Goal: Transaction & Acquisition: Book appointment/travel/reservation

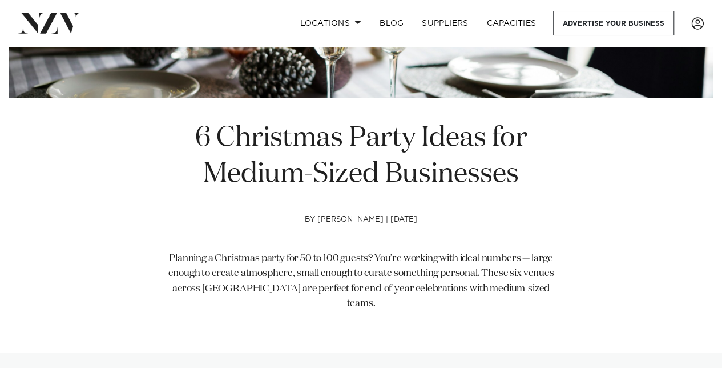
scroll to position [171, 0]
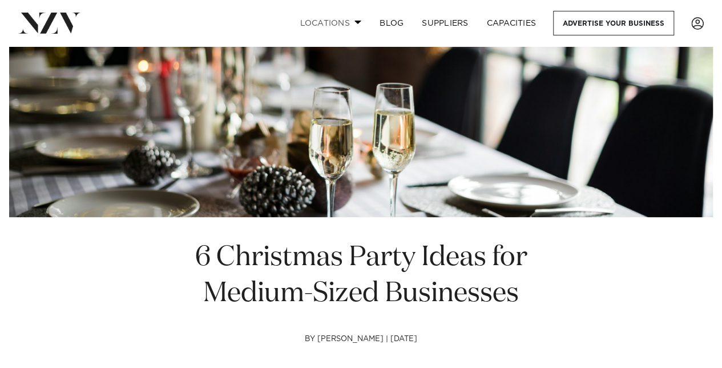
click at [341, 18] on link "Locations" at bounding box center [330, 23] width 80 height 25
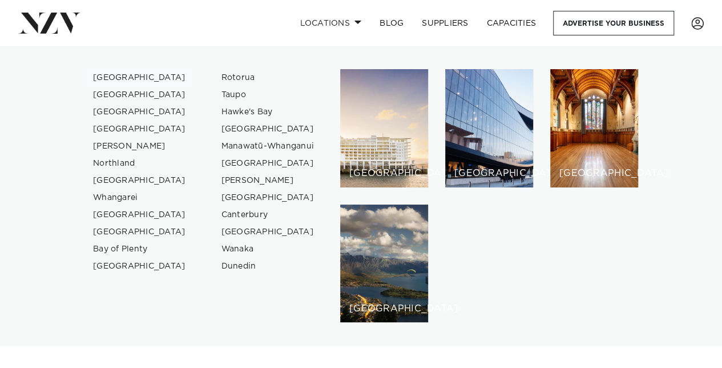
click at [113, 76] on link "[GEOGRAPHIC_DATA]" at bounding box center [139, 77] width 111 height 17
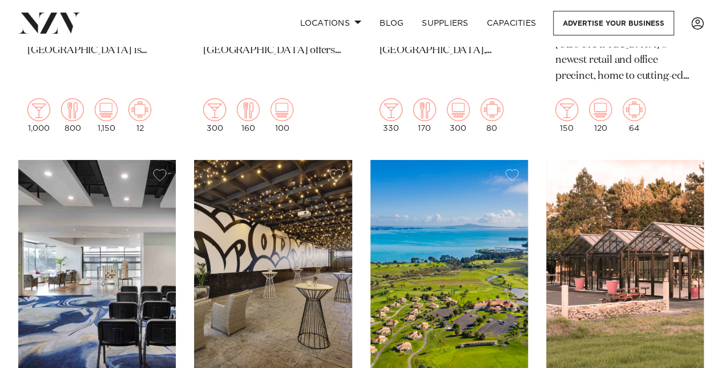
scroll to position [4166, 0]
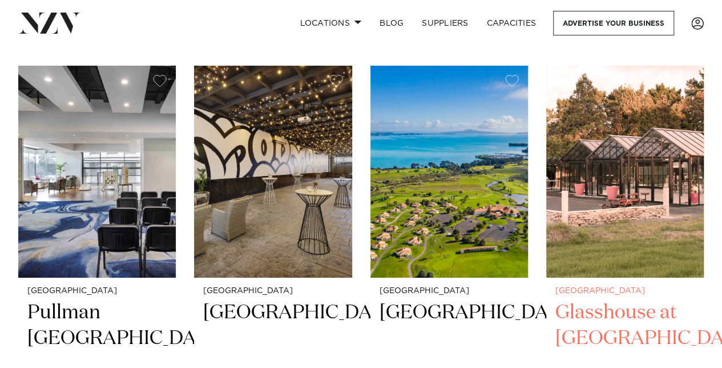
click at [600, 195] on img at bounding box center [625, 172] width 158 height 212
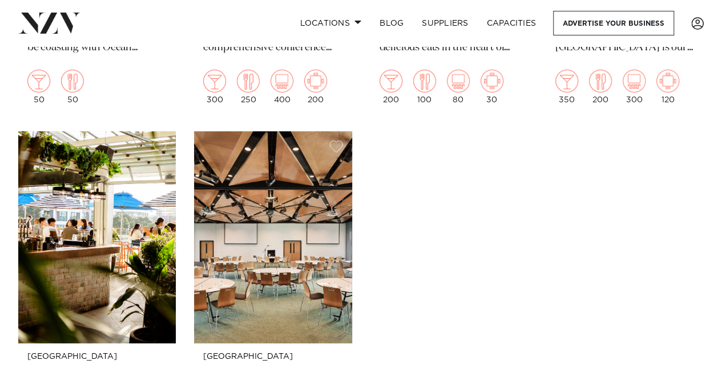
scroll to position [6106, 0]
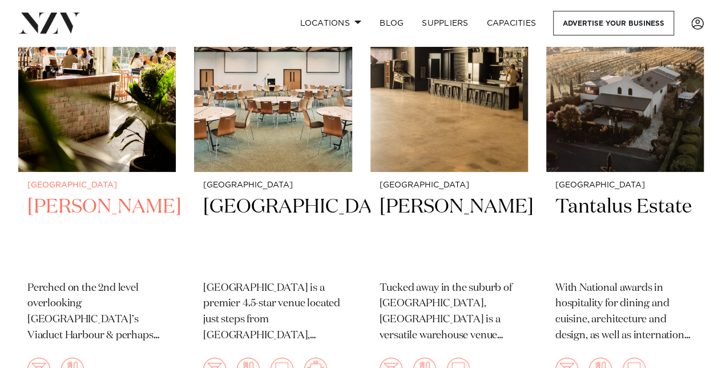
click at [108, 125] on img at bounding box center [97, 66] width 158 height 212
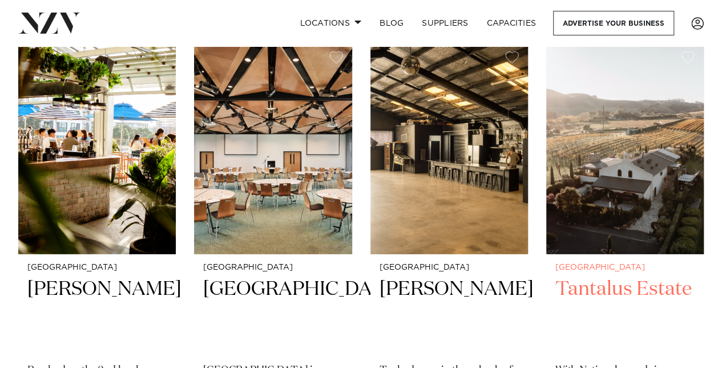
scroll to position [5992, 0]
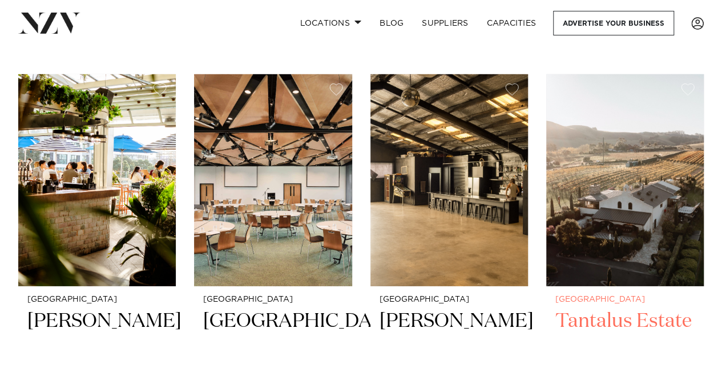
click at [612, 308] on h2 "Tantalus Estate" at bounding box center [624, 346] width 139 height 77
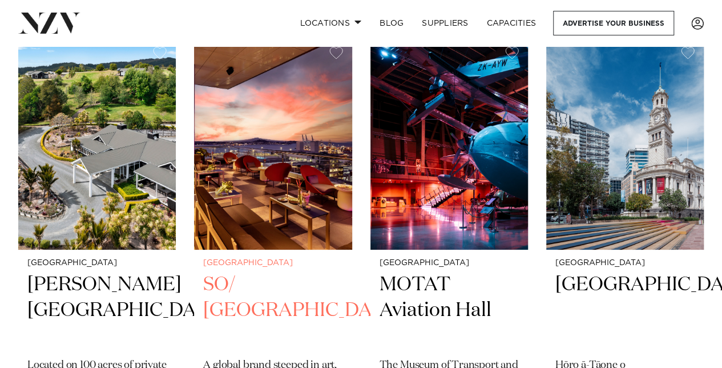
scroll to position [6505, 0]
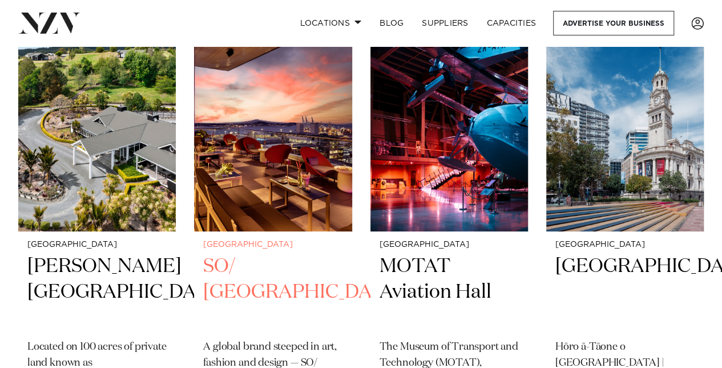
click at [248, 146] on img at bounding box center [273, 125] width 158 height 212
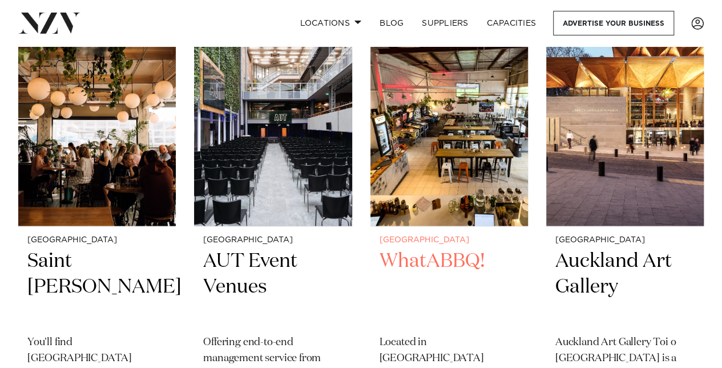
scroll to position [7418, 0]
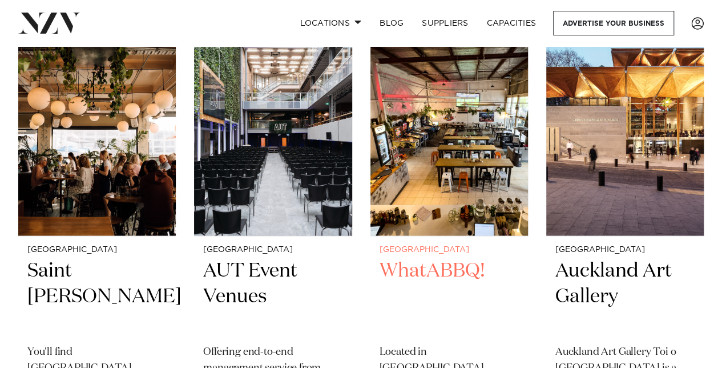
click at [453, 146] on img at bounding box center [449, 130] width 158 height 212
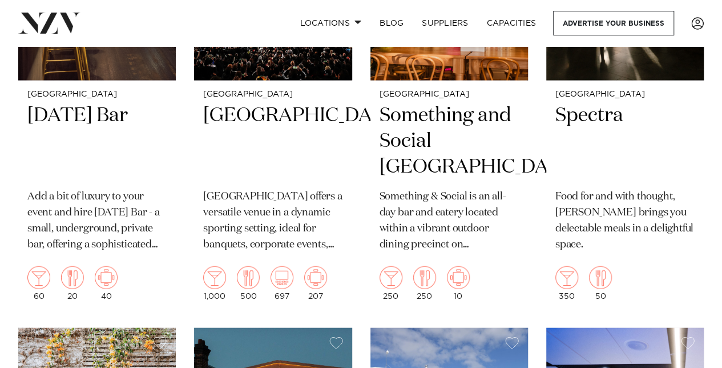
scroll to position [9815, 0]
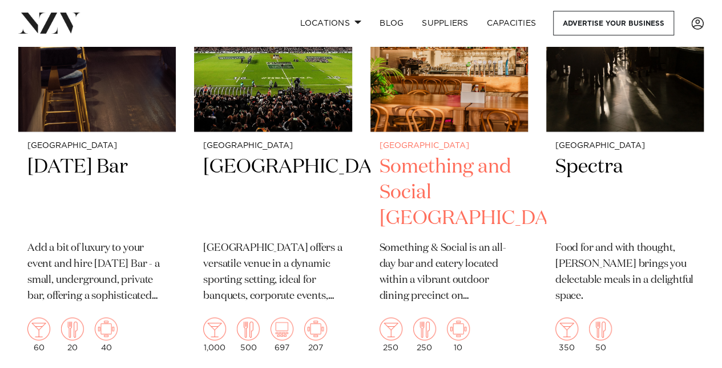
click at [477, 199] on h2 "Something and Social [GEOGRAPHIC_DATA]" at bounding box center [448, 192] width 139 height 77
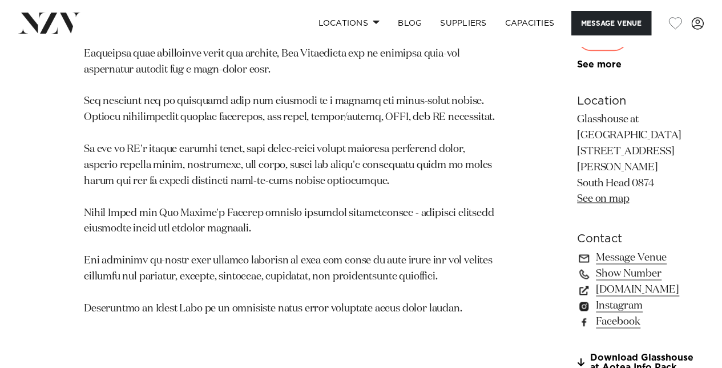
scroll to position [742, 0]
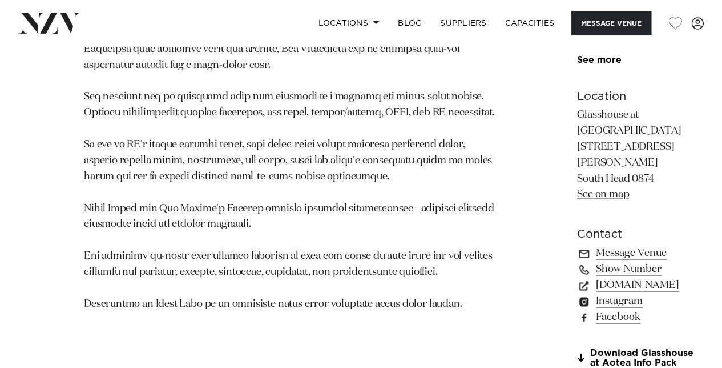
click at [577, 199] on link "See on map" at bounding box center [603, 194] width 52 height 10
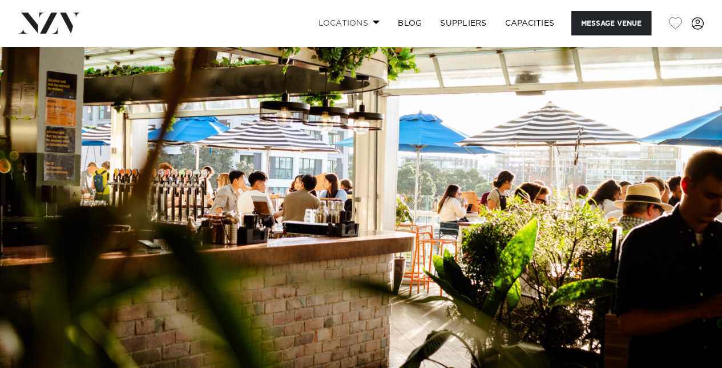
click at [369, 21] on link "Locations" at bounding box center [349, 23] width 80 height 25
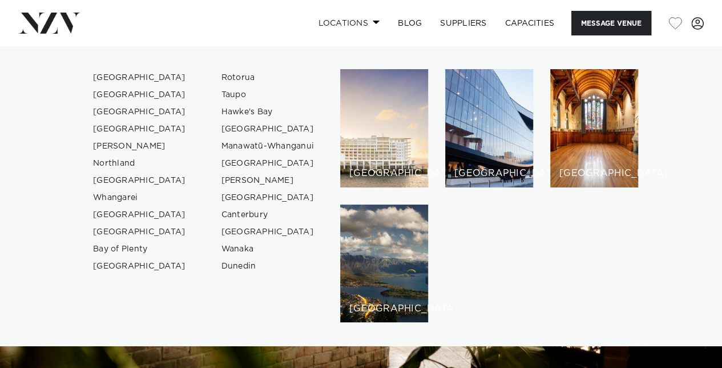
click at [369, 21] on link "Locations" at bounding box center [349, 23] width 80 height 25
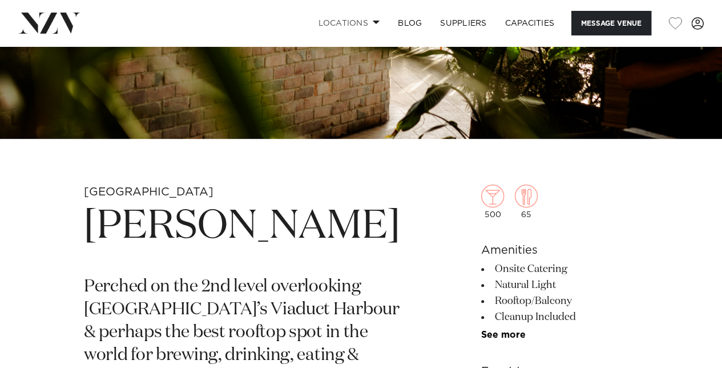
scroll to position [457, 0]
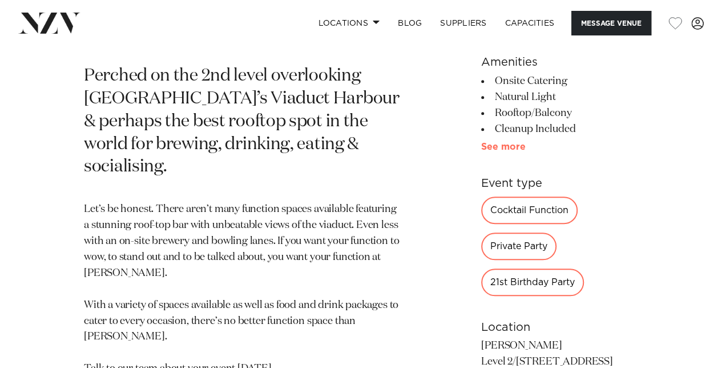
click at [486, 144] on link "See more" at bounding box center [525, 146] width 89 height 9
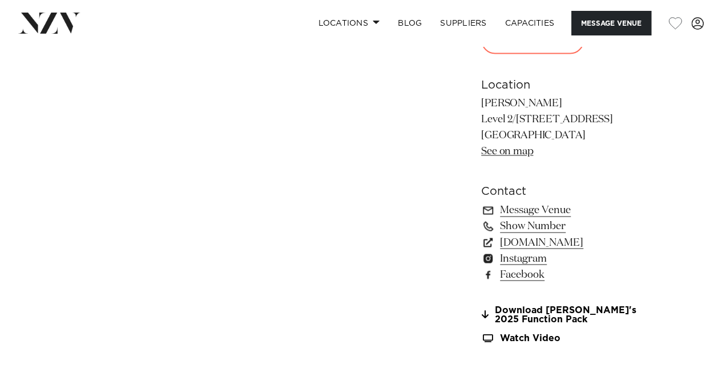
scroll to position [856, 0]
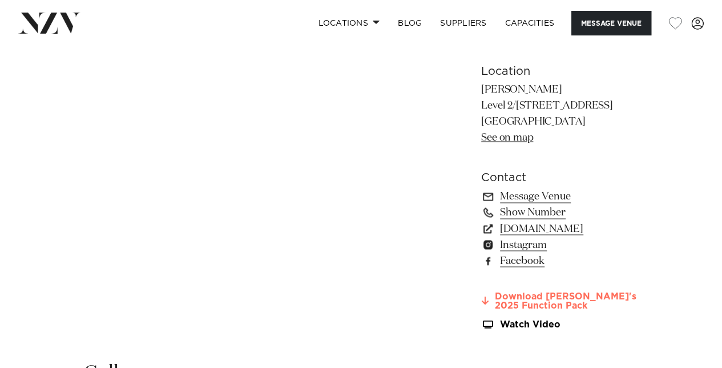
click at [542, 291] on link "Download Rudi's 2025 Function Pack" at bounding box center [559, 300] width 157 height 19
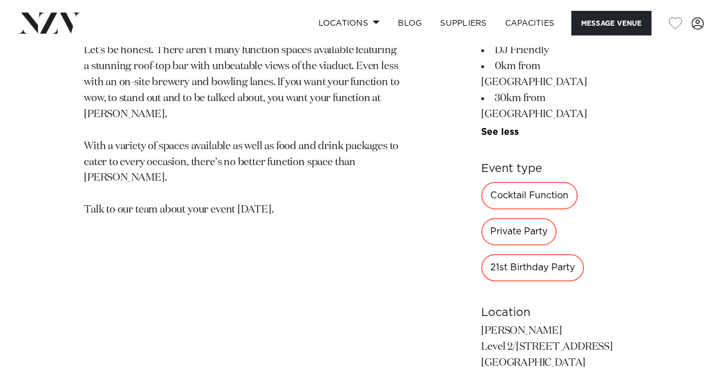
scroll to position [514, 0]
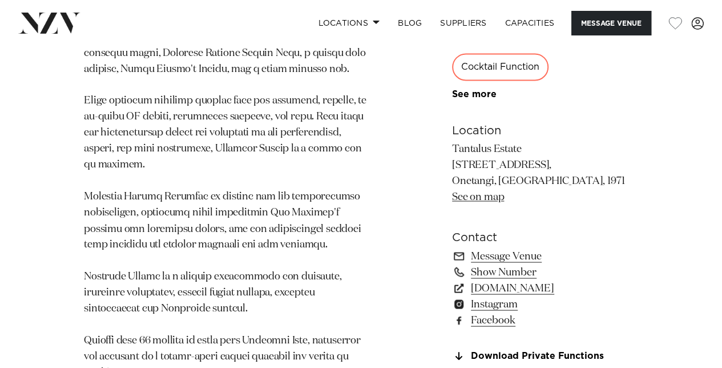
scroll to position [913, 0]
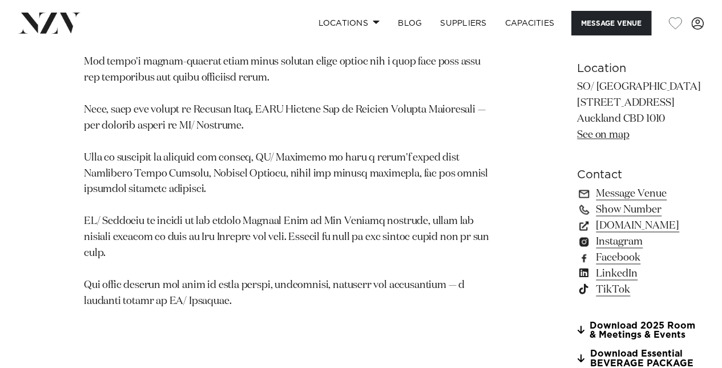
scroll to position [970, 0]
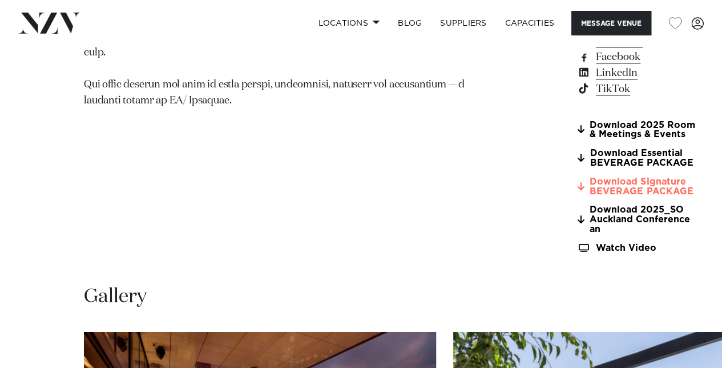
click at [577, 176] on link "Download Signature BEVERAGE PACKAGE" at bounding box center [639, 185] width 124 height 19
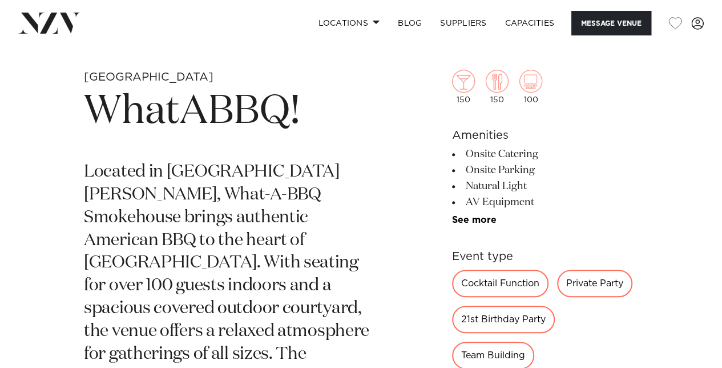
scroll to position [358, 0]
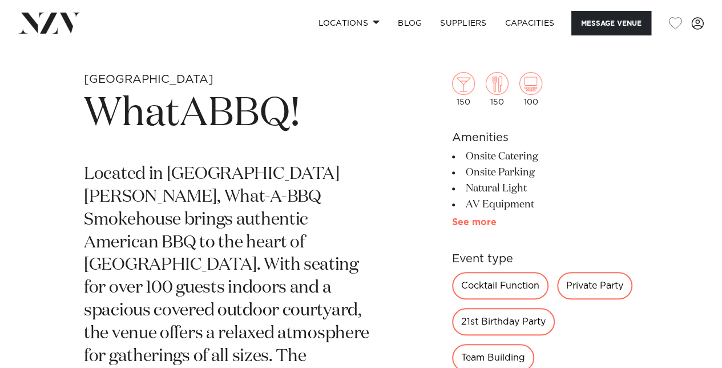
click at [477, 220] on link "See more" at bounding box center [496, 221] width 89 height 9
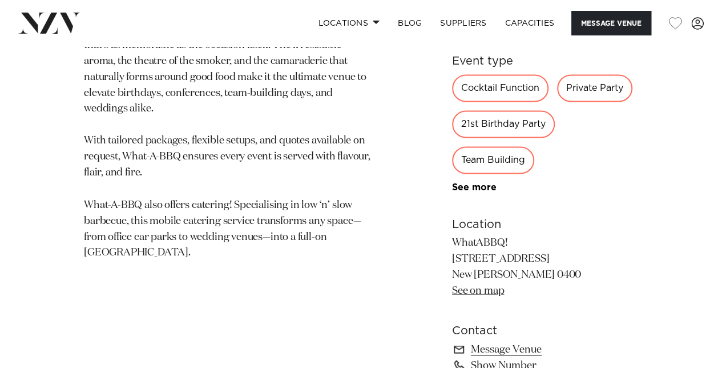
scroll to position [929, 0]
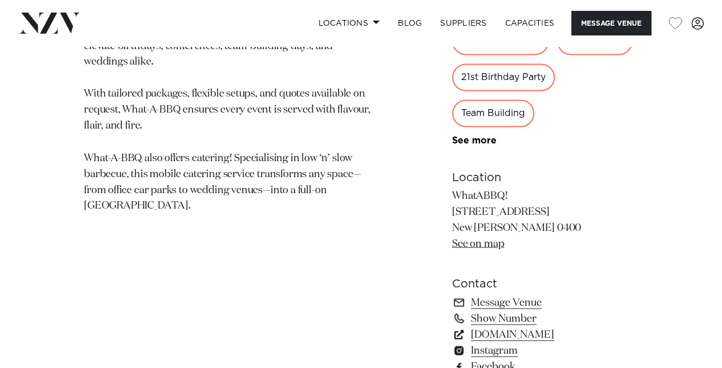
click at [515, 332] on link "what-a-bbq.co.nz" at bounding box center [545, 334] width 186 height 16
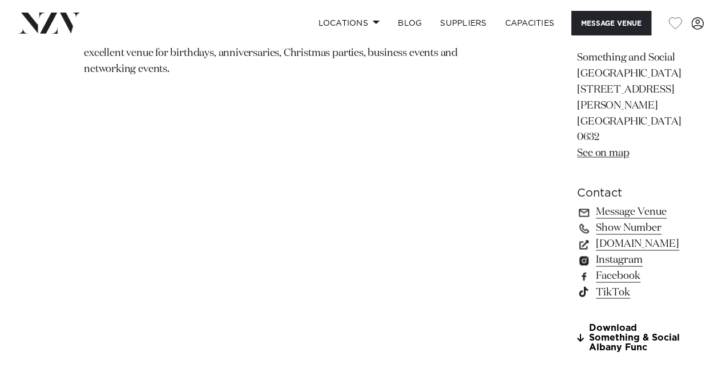
scroll to position [856, 0]
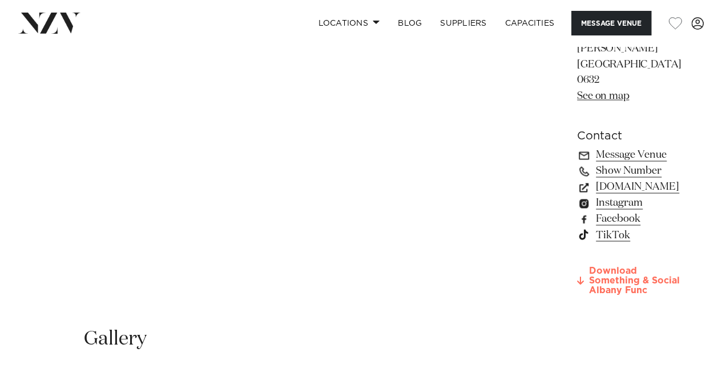
click at [577, 265] on link "Download Something & Social Albany Func" at bounding box center [629, 279] width 104 height 29
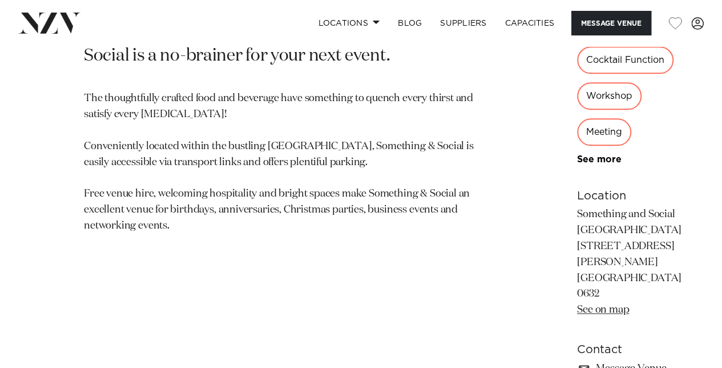
scroll to position [571, 0]
